Goal: Information Seeking & Learning: Check status

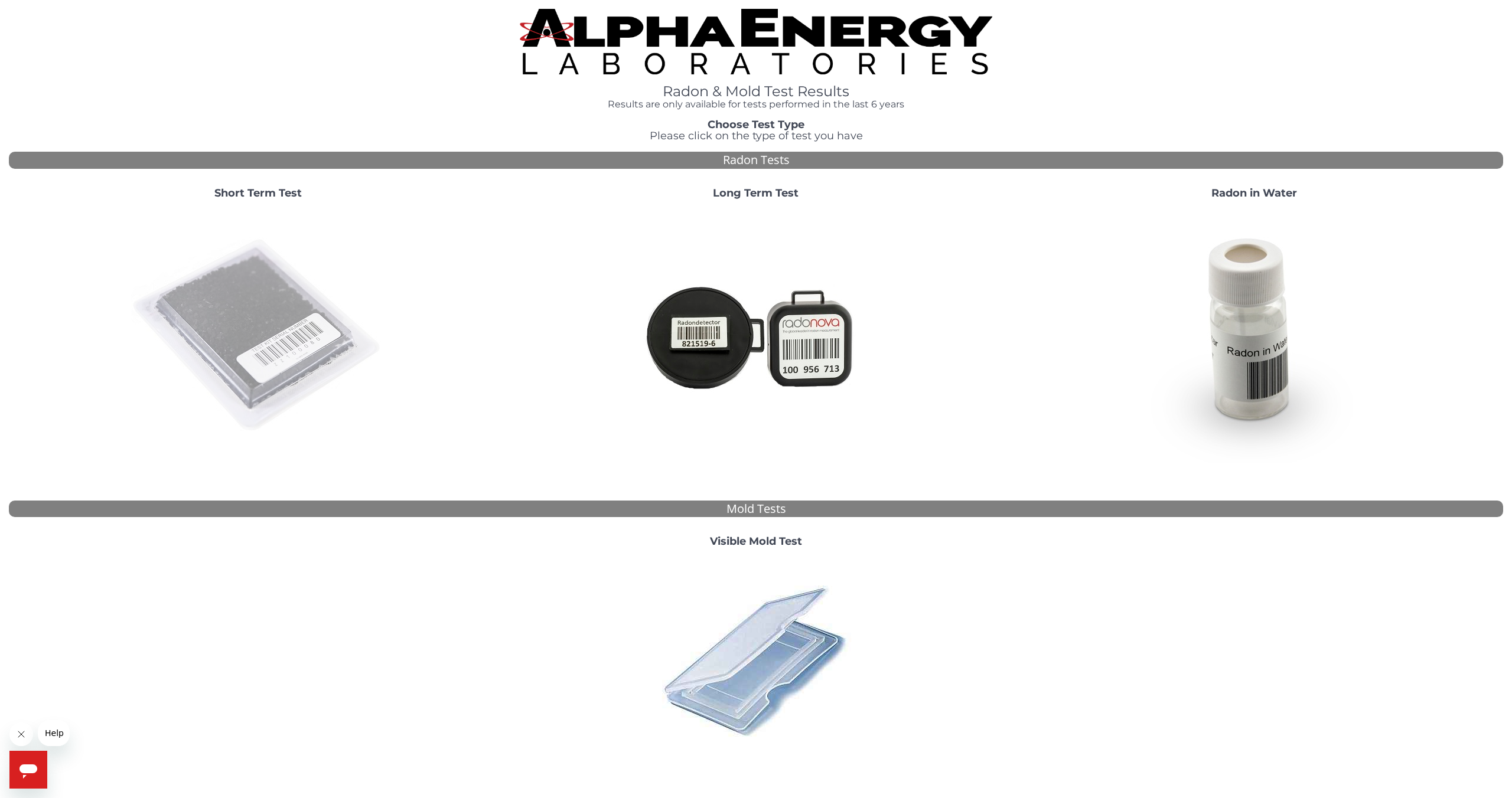
click at [289, 324] on img at bounding box center [258, 336] width 254 height 254
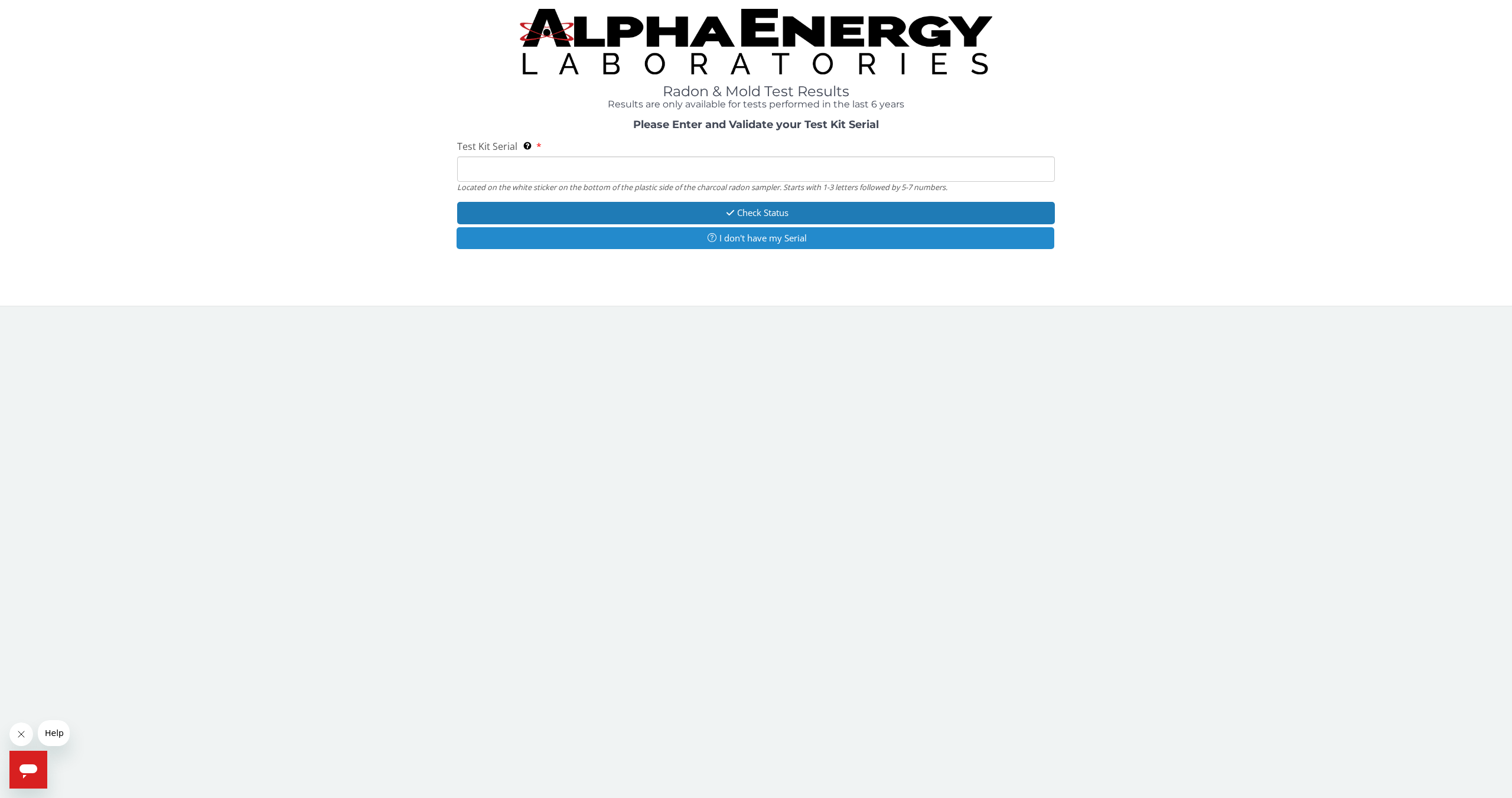
click at [683, 238] on button "I don't have my Serial" at bounding box center [755, 238] width 598 height 22
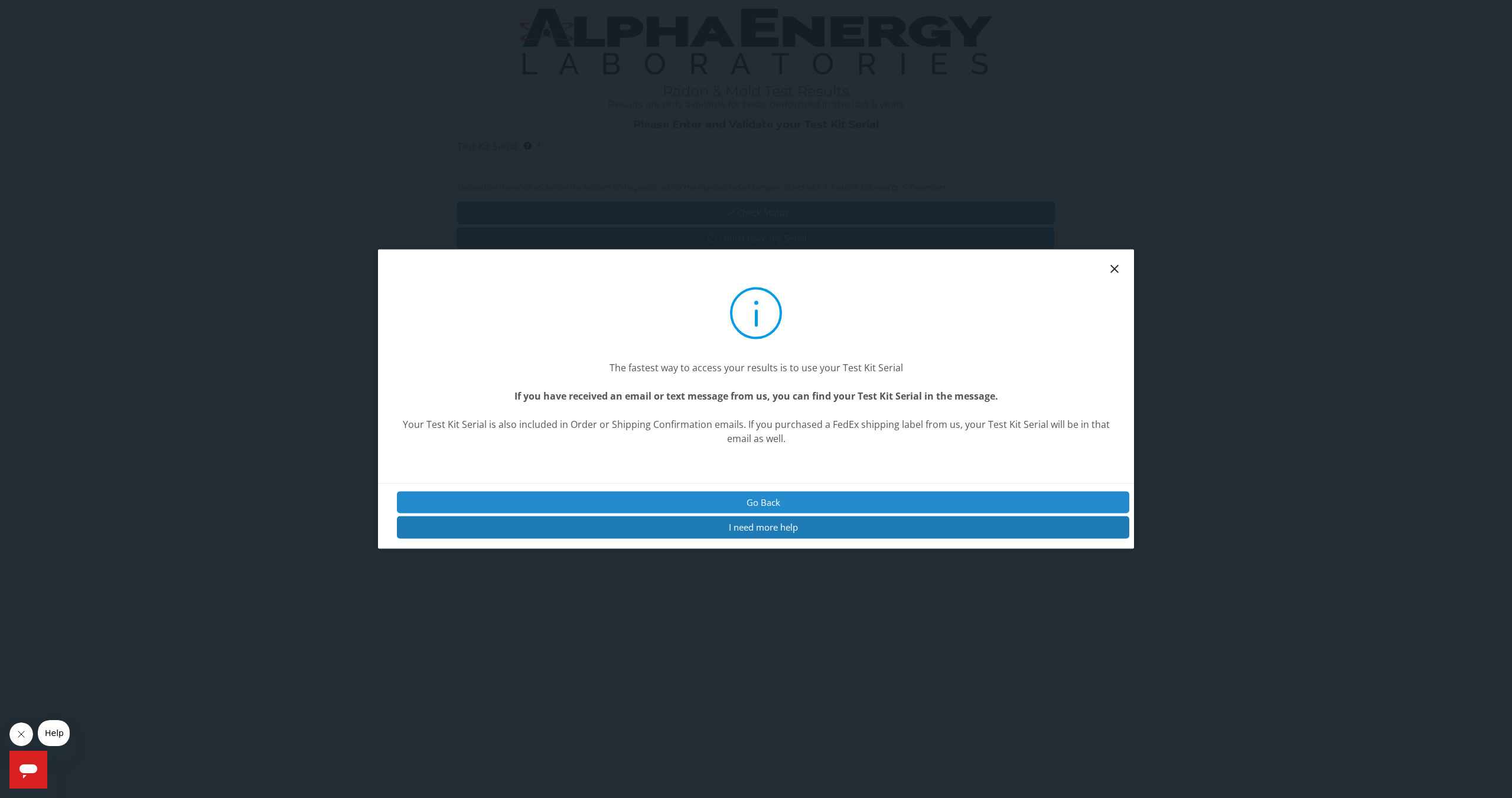
click at [702, 500] on button "Go Back" at bounding box center [763, 503] width 732 height 22
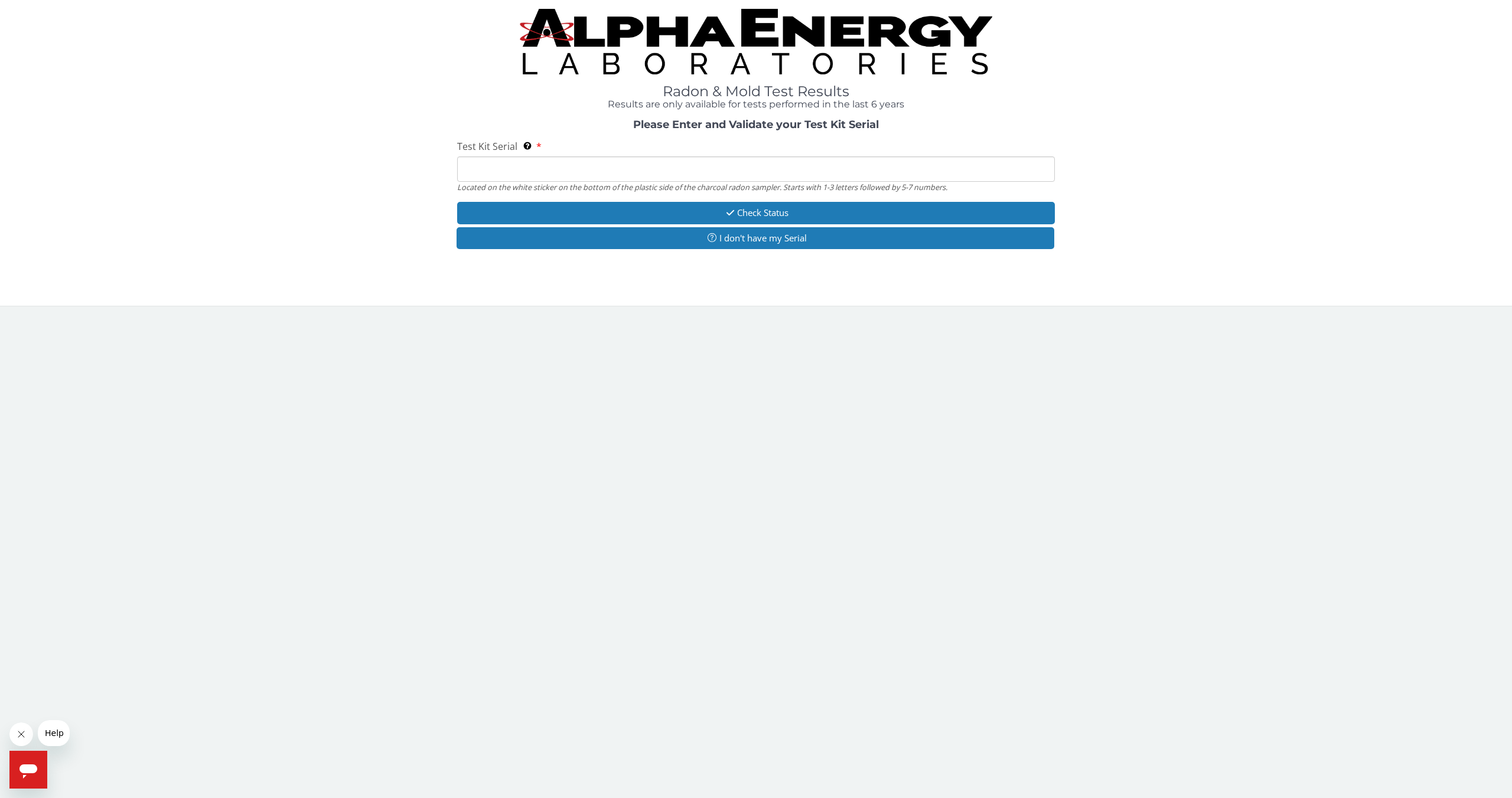
click at [717, 168] on input "Test Kit Serial Located on the white sticker on the bottom of the plastic side …" at bounding box center [756, 169] width 598 height 25
paste input "AA752722"
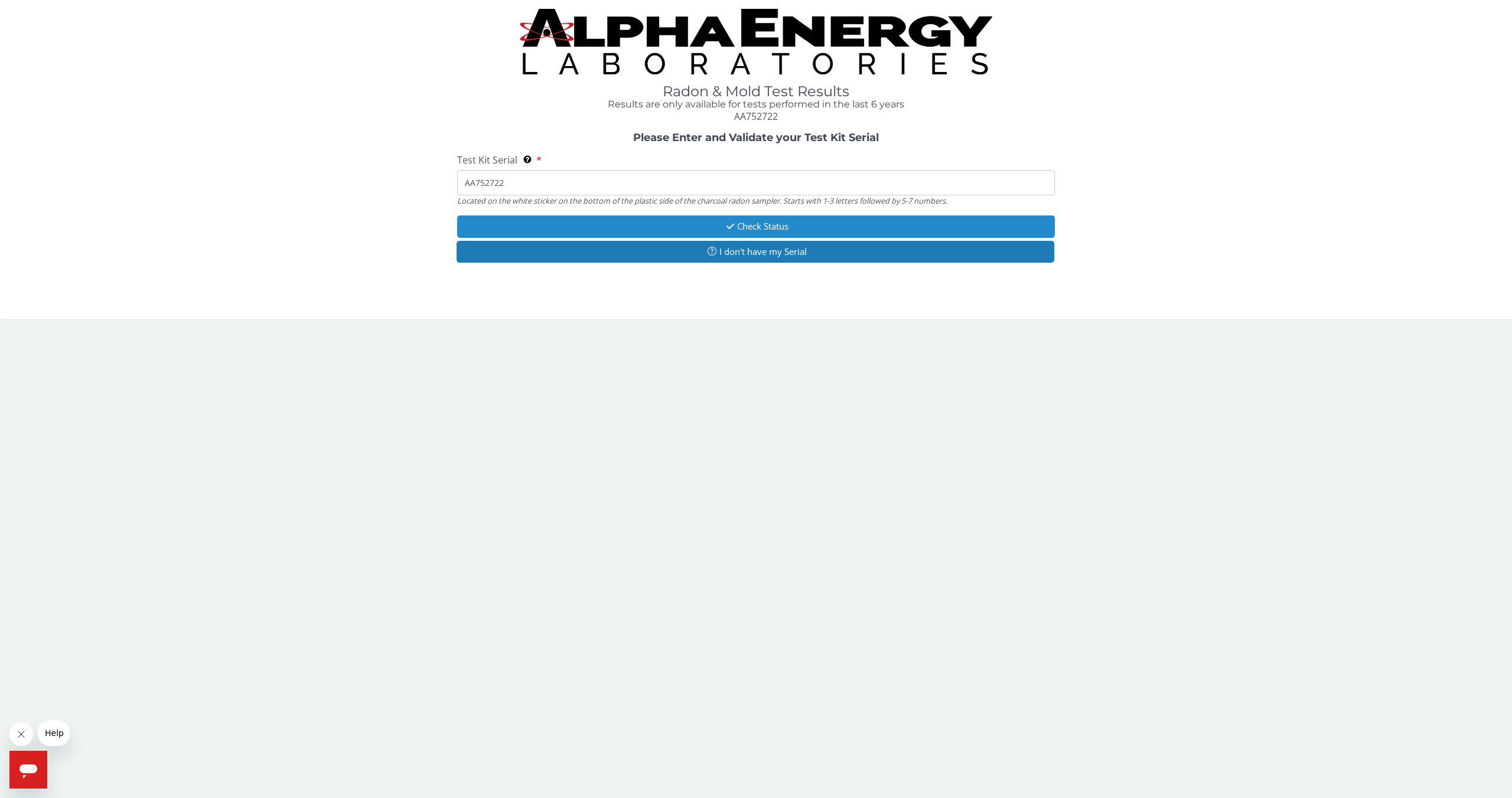
type input "AA752722"
click at [753, 226] on button "Check Status" at bounding box center [756, 227] width 598 height 22
